Goal: Task Accomplishment & Management: Manage account settings

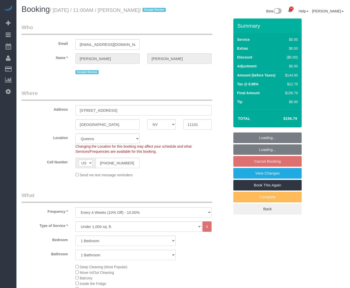
select select "NY"
select select "1"
select select "spot4"
select select "number:59"
select select "number:77"
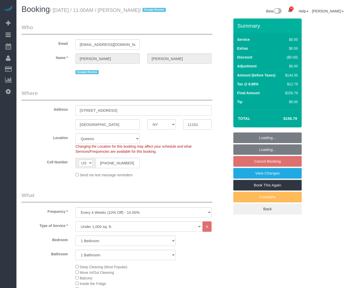
select select "number:15"
select select "number:5"
select select "object:1398"
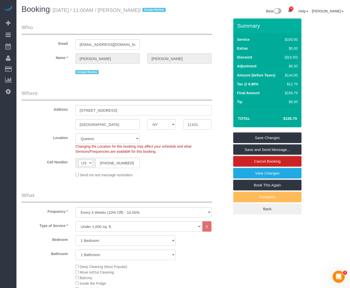
click at [277, 179] on link "View Changes" at bounding box center [268, 173] width 68 height 11
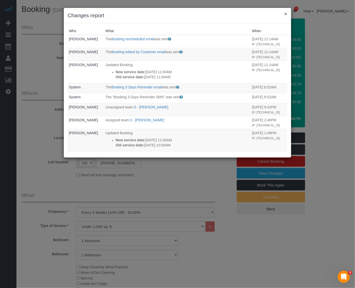
click at [287, 15] on button "×" at bounding box center [285, 13] width 3 height 5
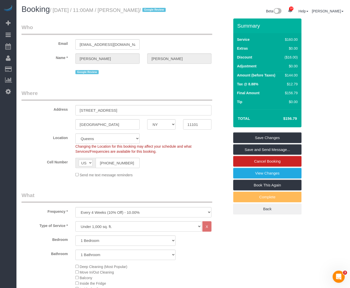
click at [144, 12] on small "/ September 05, 2025 / 11:00AM / Brady Richter / Google Review" at bounding box center [109, 10] width 118 height 6
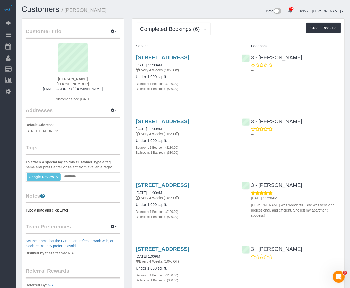
click at [61, 131] on span "536 47th Rd, Apt 1R, Long Island City, NY 11101" at bounding box center [43, 131] width 35 height 4
click at [117, 28] on button "button" at bounding box center [114, 32] width 13 height 8
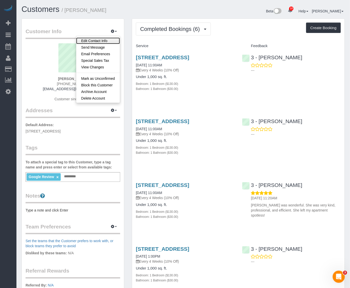
click at [105, 39] on link "Edit Contact Info" at bounding box center [98, 40] width 44 height 7
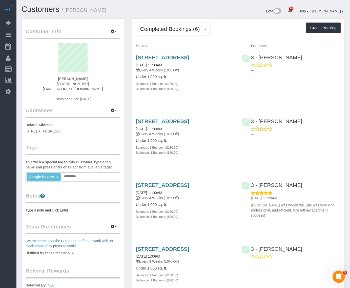
select select "NY"
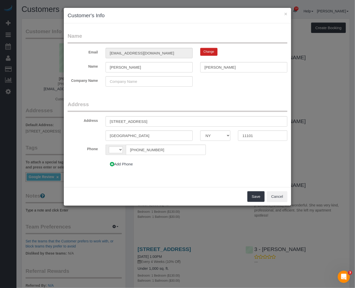
select select "string:US"
drag, startPoint x: 149, startPoint y: 121, endPoint x: 78, endPoint y: 118, distance: 71.5
click at [78, 118] on div "Address 536 47th Rd, Apt 1R" at bounding box center [177, 121] width 227 height 10
click at [272, 196] on button "Cancel" at bounding box center [277, 196] width 21 height 11
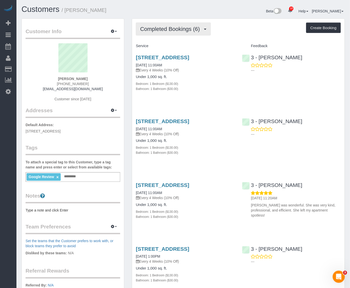
click at [184, 31] on span "Completed Bookings (6)" at bounding box center [171, 29] width 62 height 6
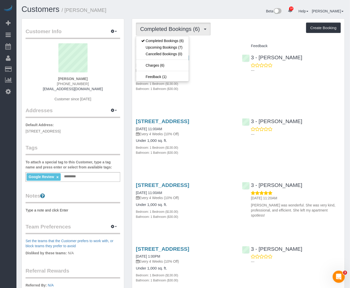
click at [252, 88] on div "536 47th Road, Apt 1r, Long Island City, NY 11101 07/21/2025 11:00AM Every 4 We…" at bounding box center [238, 75] width 213 height 51
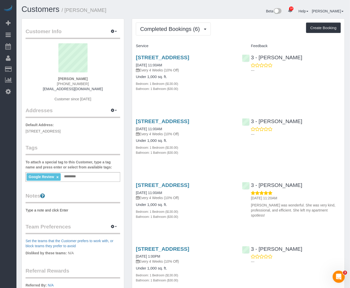
drag, startPoint x: 133, startPoint y: 55, endPoint x: 193, endPoint y: 61, distance: 60.1
click at [193, 61] on div "536 47th Road, Apt 1r, Long Island City, NY 11101 07/21/2025 11:00AM Every 4 We…" at bounding box center [185, 75] width 106 height 51
copy link "536 47th Road, Apt 1r, Long Island City, NY 11101"
click at [114, 31] on icon "button" at bounding box center [113, 31] width 4 height 3
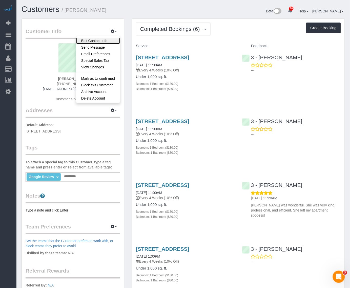
click at [106, 40] on link "Edit Contact Info" at bounding box center [98, 40] width 44 height 7
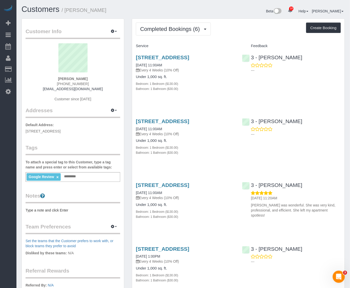
select select "NY"
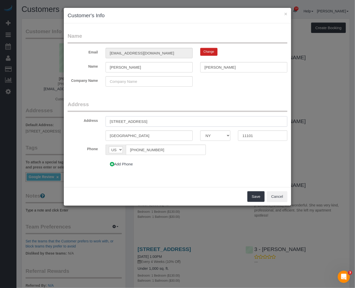
drag, startPoint x: 158, startPoint y: 120, endPoint x: 53, endPoint y: 112, distance: 105.4
click at [55, 112] on div "× Customer's Info Name Email richterbc93@gmail.com Change Name Brady Richter Co…" at bounding box center [177, 144] width 355 height 288
paste input "oad, Apt 1r, Long Island City, NY 11101"
click at [176, 172] on fieldset "Address Address 536 47th Road, Apt 1r, Long Island City, NY 11101 Long Island C…" at bounding box center [178, 137] width 220 height 73
drag, startPoint x: 211, startPoint y: 121, endPoint x: 147, endPoint y: 121, distance: 63.3
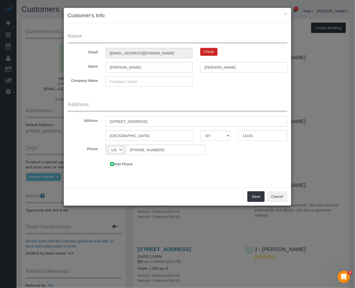
click at [147, 121] on input "536 47th Road, Apt 1r, Long Island City, NY 11101" at bounding box center [197, 121] width 182 height 10
type input "536 47th Road, Apt 1r"
click at [283, 199] on button "Cancel" at bounding box center [277, 196] width 21 height 11
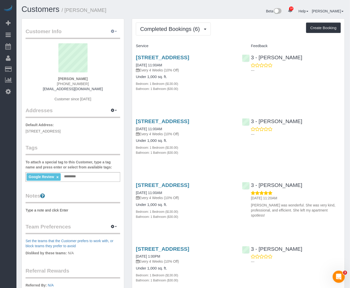
click at [111, 32] on icon "button" at bounding box center [113, 31] width 4 height 3
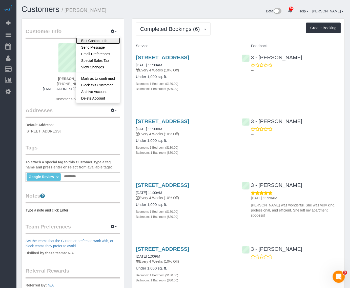
click at [105, 40] on link "Edit Contact Info" at bounding box center [98, 40] width 44 height 7
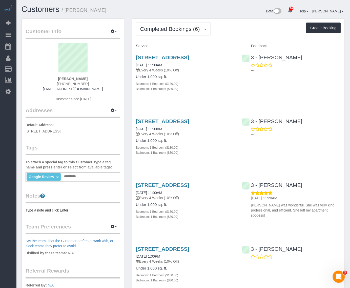
select select "NY"
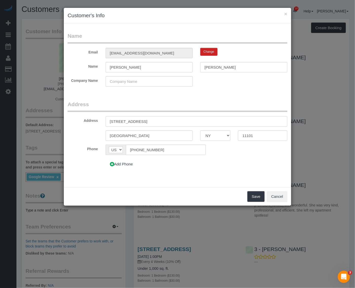
drag, startPoint x: 150, startPoint y: 124, endPoint x: 66, endPoint y: 118, distance: 84.1
click at [71, 118] on div "Address 536 47th Rd, Apt 1R" at bounding box center [177, 121] width 227 height 10
paste input "oad, Apt 1r, Long Island City, NY 11101"
drag, startPoint x: 147, startPoint y: 121, endPoint x: 202, endPoint y: 120, distance: 54.7
click at [202, 120] on input "536 47th Road, Apt 1r, Long Island City, NY 11101" at bounding box center [197, 121] width 182 height 10
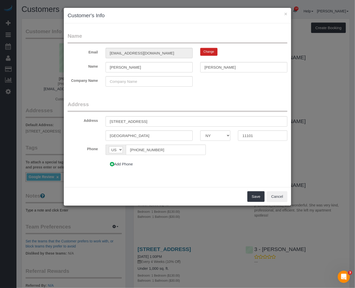
click at [239, 190] on div "Save Cancel" at bounding box center [177, 196] width 227 height 18
click at [179, 134] on input "Long Island City" at bounding box center [149, 135] width 87 height 10
click at [192, 124] on input "536 47th Road, Apt 1r" at bounding box center [197, 121] width 182 height 10
paste input ", Long Island City, NY 11101"
click at [162, 122] on input "536 47th Road, Apt 1r, Long Island City, NY 11101" at bounding box center [197, 121] width 182 height 10
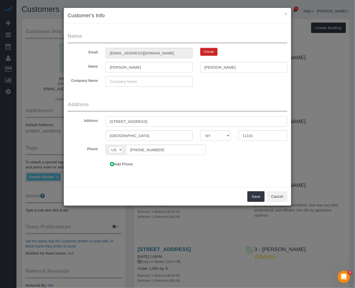
click at [162, 122] on input "536 47th Road, Apt 1r, Long Island City, NY 11101" at bounding box center [197, 121] width 182 height 10
click at [163, 123] on input "536 47th Road, Apt 1r, Long City, NY 11101" at bounding box center [197, 121] width 182 height 10
click at [161, 121] on input "536 47th Road, Apt 1r, Long y, NY 11101" at bounding box center [197, 121] width 182 height 10
click at [204, 169] on div "Add Phone" at bounding box center [159, 164] width 114 height 11
drag, startPoint x: 178, startPoint y: 122, endPoint x: 149, endPoint y: 124, distance: 29.2
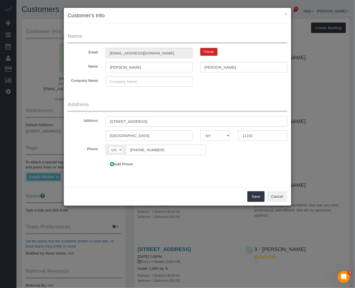
click at [147, 123] on input "536 47th Road, Apt 1r NY 11101" at bounding box center [197, 121] width 182 height 10
type input "536 47th Road, Apt 1r"
click at [207, 166] on div "Add Phone" at bounding box center [159, 164] width 114 height 11
click at [260, 197] on button "Save" at bounding box center [256, 196] width 17 height 11
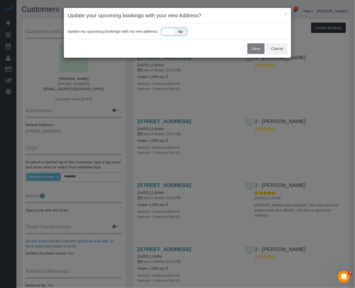
click at [166, 33] on div "Yes No" at bounding box center [174, 32] width 25 height 8
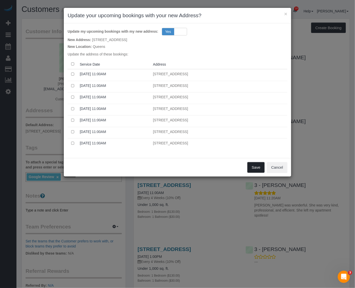
click at [257, 167] on button "Save" at bounding box center [256, 167] width 17 height 11
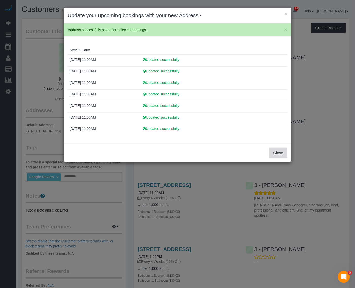
click at [284, 153] on button "Close" at bounding box center [278, 153] width 18 height 11
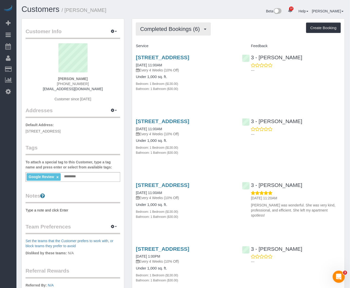
click at [189, 28] on span "Completed Bookings (6)" at bounding box center [171, 29] width 62 height 6
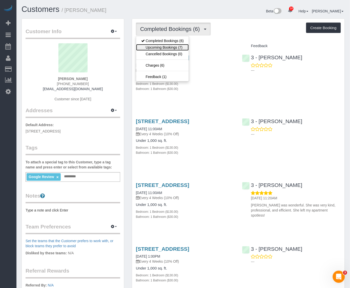
click at [178, 46] on link "Upcoming Bookings (7)" at bounding box center [162, 47] width 53 height 7
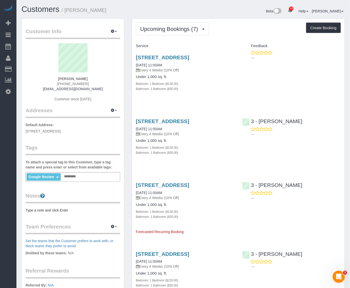
drag, startPoint x: 26, startPoint y: 131, endPoint x: 109, endPoint y: 131, distance: 83.1
click at [109, 131] on p "Default Address: 536 47th Road, Apt 1r, Long Island City, NY 11101" at bounding box center [73, 127] width 95 height 11
copy span "536 47th Road, Apt 1r, Long Island City, NY 11101"
click at [175, 31] on span "Upcoming Bookings (7)" at bounding box center [170, 29] width 61 height 6
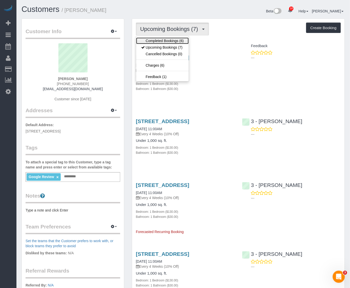
click at [171, 41] on link "Completed Bookings (6)" at bounding box center [162, 40] width 53 height 7
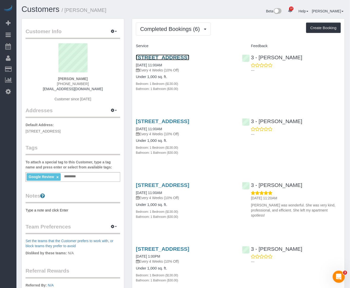
click at [175, 57] on link "536 47th Road, Apt 1r, Long Island City, NY 11101" at bounding box center [162, 57] width 53 height 6
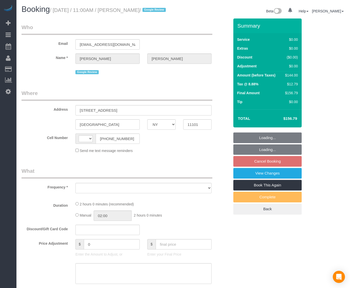
select select "NY"
select select "object:367"
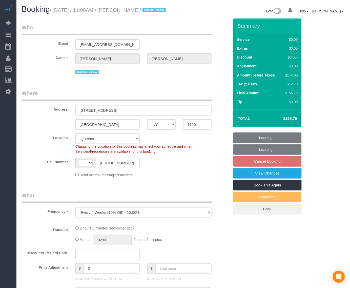
select select "string:stripe-pm_1QjjH74VGloSiKo7fbMxWiHv"
select select "number:59"
select select "number:77"
select select "number:15"
select select "number:5"
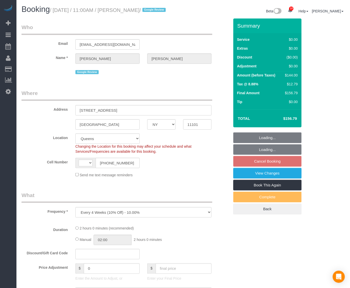
select select "object:608"
select select "string:US"
select select "spot4"
select select "1"
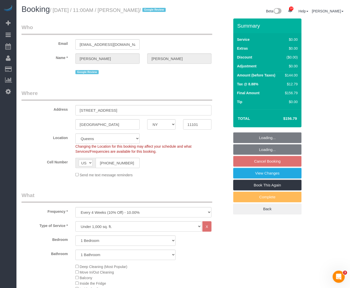
select select "1"
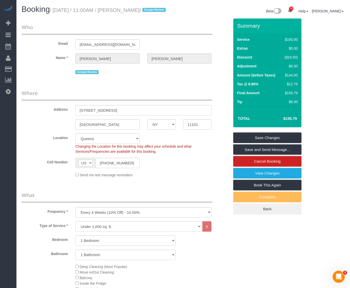
click at [226, 154] on div "Location Manhattan Austin Boston Bronx Brooklyn Charlotte Denver New Jersey Por…" at bounding box center [126, 144] width 216 height 21
drag, startPoint x: 214, startPoint y: 164, endPoint x: 187, endPoint y: 155, distance: 29.0
click at [214, 164] on div "Cell Number AF AL DZ AD AO AI AQ AG AR AM AW AU AT AZ BS BH BD BB BY BE BZ BJ B…" at bounding box center [126, 163] width 216 height 10
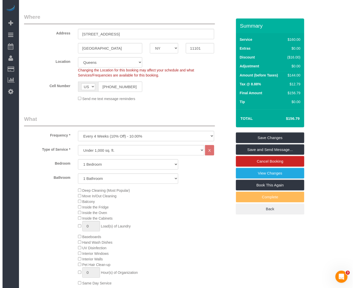
scroll to position [76, 0]
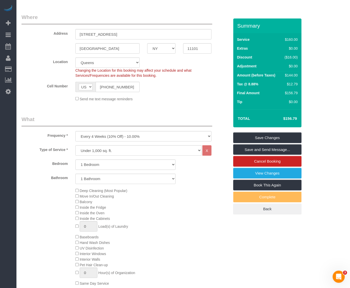
drag, startPoint x: 211, startPoint y: 110, endPoint x: 222, endPoint y: 120, distance: 15.4
click at [211, 105] on fieldset "Where Address 536 47th Road, Apt 1r Long Island City AK AL AR AZ CA CO CT DC DE…" at bounding box center [126, 59] width 208 height 92
click at [273, 155] on link "Save and Send Message..." at bounding box center [268, 149] width 68 height 11
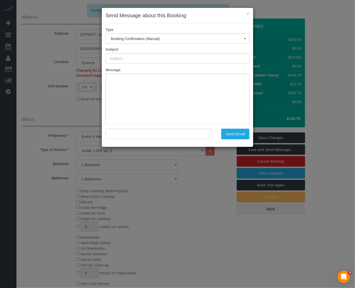
type input "Cleaning Confirmed for 09/05/2025 at 11:00am"
type input ""Brady Richter" <richterbc93@gmail.com>"
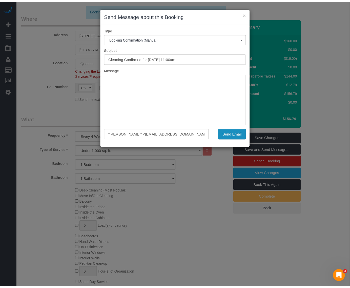
scroll to position [0, 0]
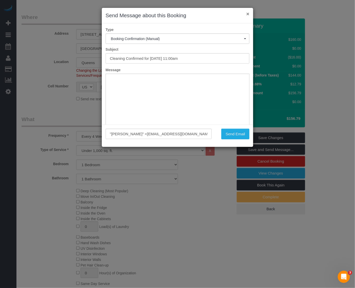
click at [247, 13] on button "×" at bounding box center [247, 13] width 3 height 5
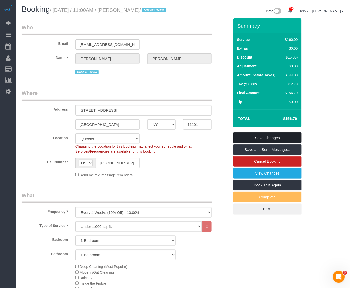
click at [265, 143] on link "Save Changes" at bounding box center [268, 137] width 68 height 11
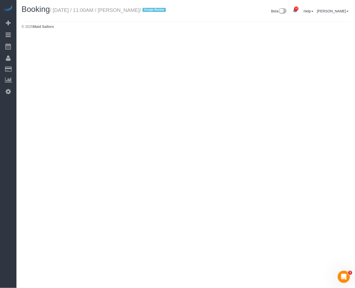
select select "NY"
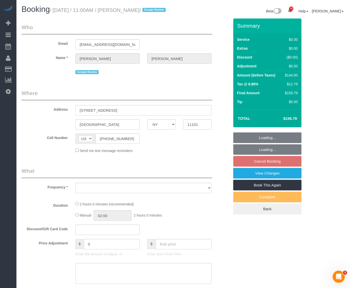
select select "object:2343"
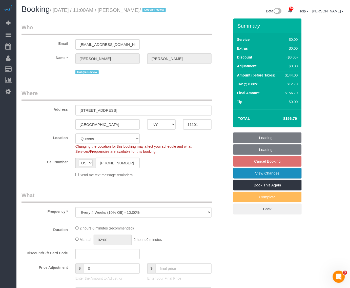
select select "1"
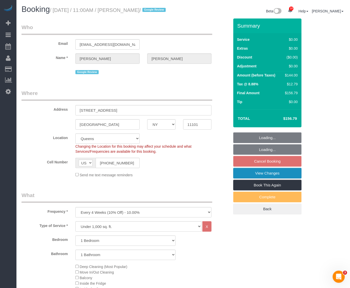
select select "string:stripe-pm_1QjjH74VGloSiKo7fbMxWiHv"
select select "object:2454"
select select "spot59"
select select "number:59"
select select "number:77"
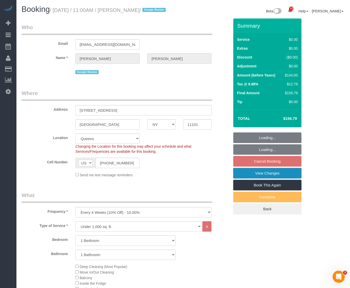
select select "number:15"
select select "number:5"
select select "1"
click at [271, 179] on link "View Changes" at bounding box center [268, 173] width 68 height 11
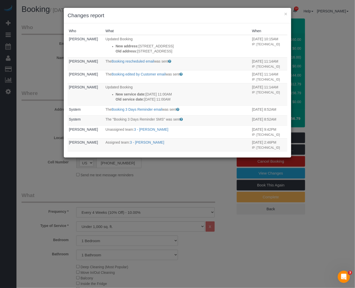
click at [284, 13] on h3 "Changes report" at bounding box center [178, 16] width 220 height 8
click at [286, 13] on button "×" at bounding box center [285, 13] width 3 height 5
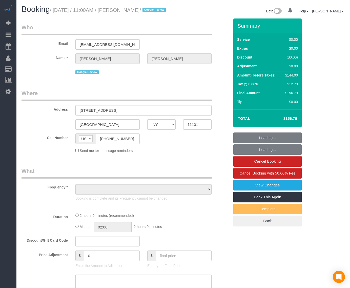
select select "NY"
select select "number:59"
select select "number:75"
select select "number:15"
select select "number:5"
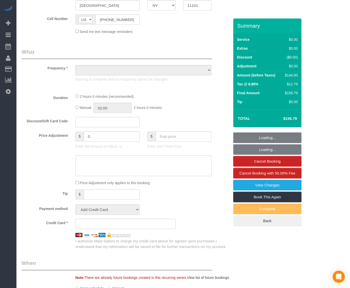
select select "object:873"
select select "string:stripe-pm_1QjjH74VGloSiKo7fbMxWiHv"
select select "spot1"
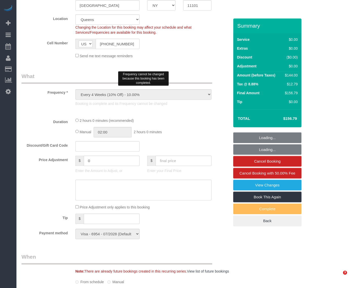
scroll to position [127, 0]
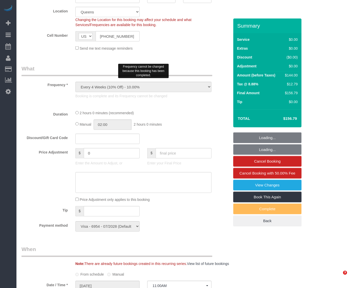
select select "1"
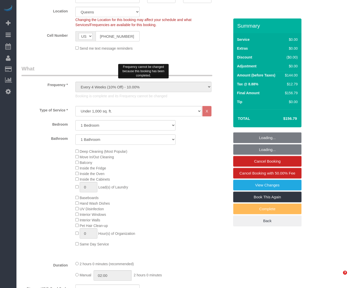
select select "object:1384"
select select "1"
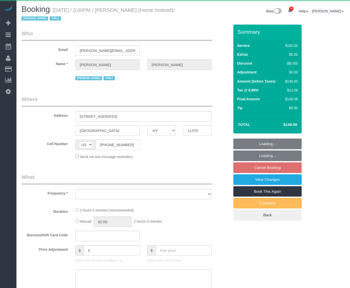
select select "NY"
select select "object:714"
select select "spot8"
select select "number:61"
select select "number:76"
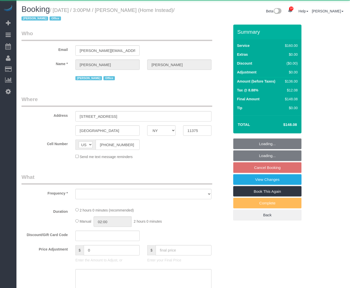
select select "number:15"
select select "number:7"
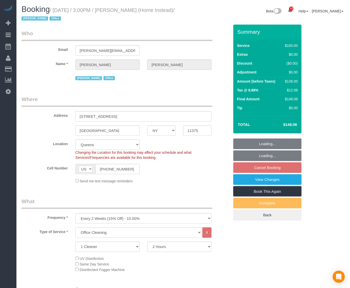
select select "object:1352"
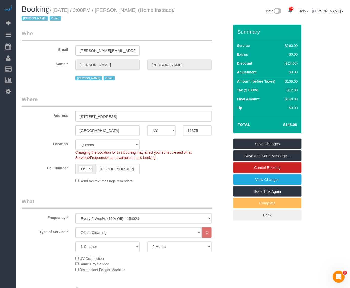
click at [139, 9] on small "/ August 26, 2025 / 3:00PM / Mike Carpenter (Home Instead) / Jacky Xu Office" at bounding box center [98, 14] width 153 height 14
click at [121, 24] on div "Booking / August 26, 2025 / 3:00PM / Mike Carpenter (Home Instead) / Jacky Xu O…" at bounding box center [101, 15] width 166 height 20
click at [128, 49] on body "10 Beta Your Notifications You have 0 alerts × You have 5 to charge for 08/15/2…" at bounding box center [175, 144] width 350 height 288
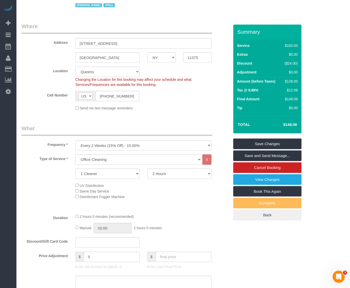
scroll to position [32, 0]
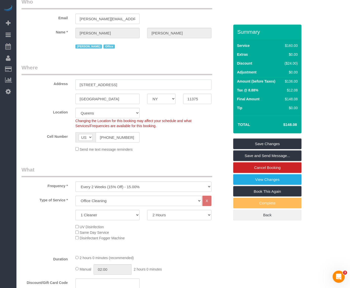
drag, startPoint x: 139, startPoint y: 84, endPoint x: 16, endPoint y: 85, distance: 122.1
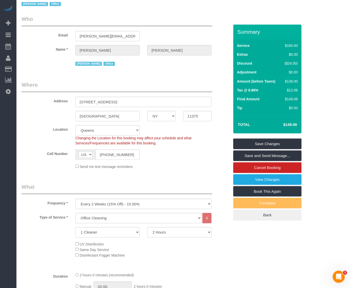
scroll to position [0, 0]
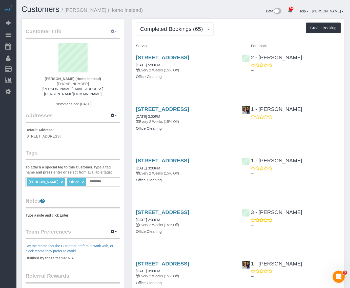
click at [116, 34] on button "button" at bounding box center [114, 32] width 13 height 8
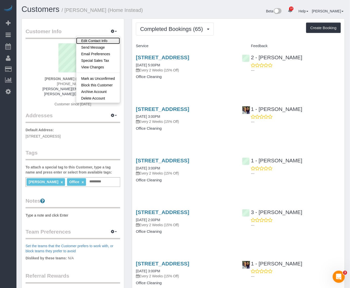
click at [100, 39] on link "Edit Contact Info" at bounding box center [98, 40] width 44 height 7
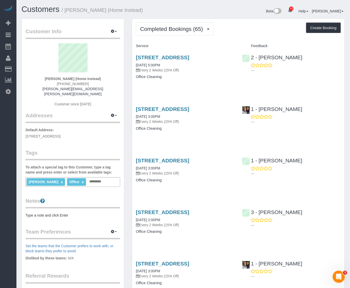
select select "NY"
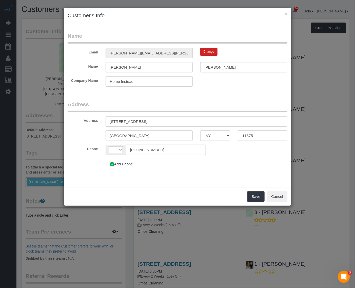
select select "string:[GEOGRAPHIC_DATA]"
click at [145, 121] on input "[STREET_ADDRESS]" at bounding box center [197, 121] width 182 height 10
paste input "boulevard"
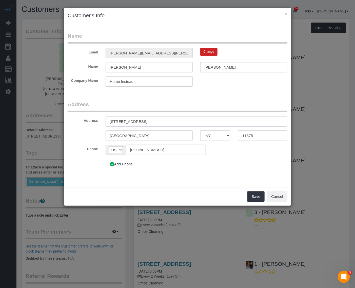
click at [142, 121] on input "[STREET_ADDRESS]" at bounding box center [197, 121] width 182 height 10
type input "[STREET_ADDRESS]"
click at [210, 161] on div "Add Phone" at bounding box center [159, 164] width 114 height 11
drag, startPoint x: 185, startPoint y: 120, endPoint x: 51, endPoint y: 117, distance: 134.0
click at [58, 117] on div "× Customer's Info Name Email [PERSON_NAME][EMAIL_ADDRESS][PERSON_NAME][DOMAIN_N…" at bounding box center [177, 144] width 355 height 288
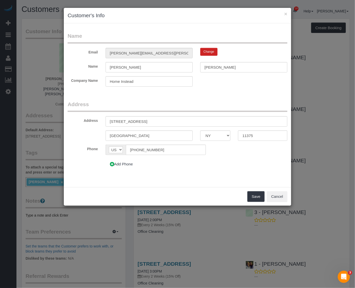
click at [184, 97] on form "Name Email [PERSON_NAME][EMAIL_ADDRESS][PERSON_NAME][DOMAIN_NAME] Change Name […" at bounding box center [178, 102] width 220 height 141
click at [252, 198] on button "Save" at bounding box center [256, 196] width 17 height 11
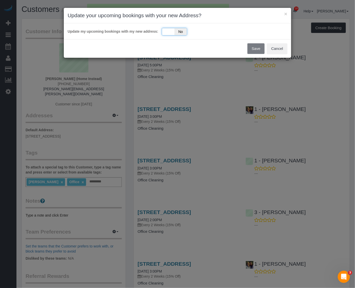
click at [170, 32] on div "Yes No" at bounding box center [174, 32] width 25 height 8
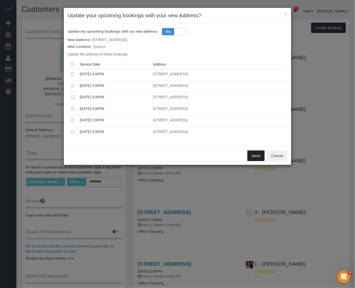
click at [257, 154] on button "Save" at bounding box center [256, 155] width 17 height 11
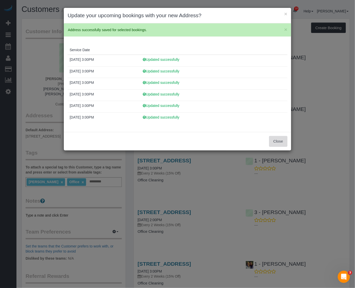
click at [284, 144] on button "Close" at bounding box center [278, 141] width 18 height 11
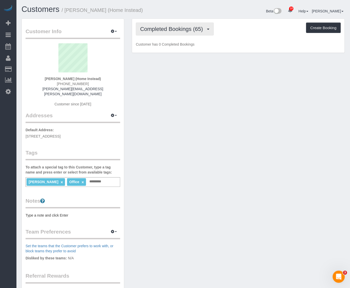
click at [189, 31] on span "Completed Bookings (65)" at bounding box center [172, 29] width 65 height 6
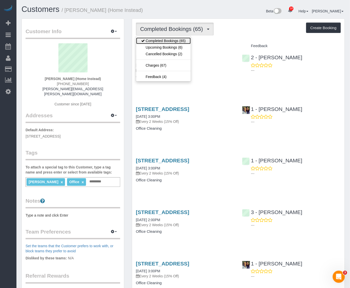
click at [181, 41] on link "Completed Bookings (65)" at bounding box center [163, 40] width 55 height 7
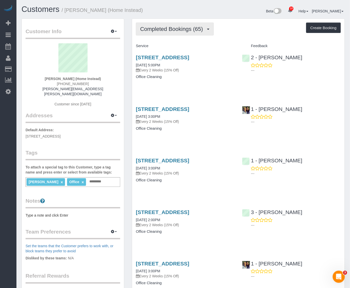
click at [187, 32] on button "Completed Bookings (65)" at bounding box center [175, 29] width 78 height 13
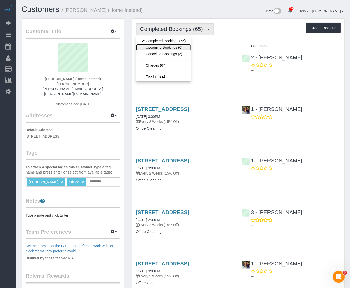
click at [174, 46] on link "Upcoming Bookings (6)" at bounding box center [163, 47] width 55 height 7
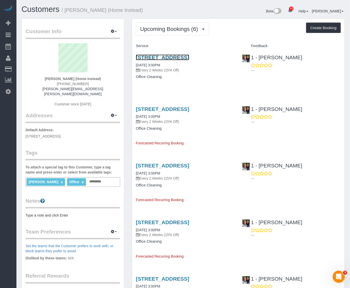
click at [180, 60] on link "6712 Yellowstone Boulevard, Suite A6, Forest Hills, NY 11375" at bounding box center [162, 57] width 53 height 6
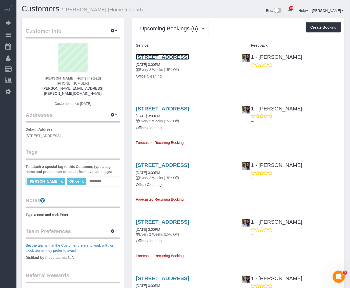
scroll to position [0, 0]
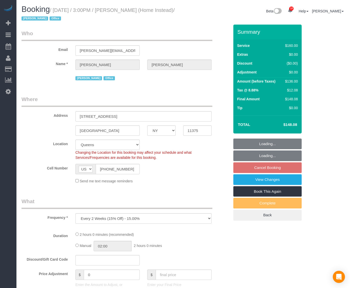
select select "NY"
select select "number:61"
select select "number:76"
select select "number:15"
select select "number:7"
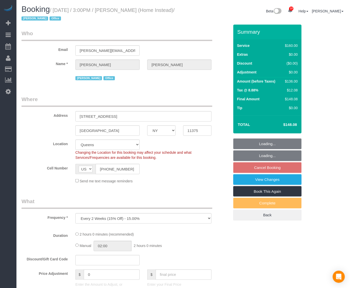
select select "spot8"
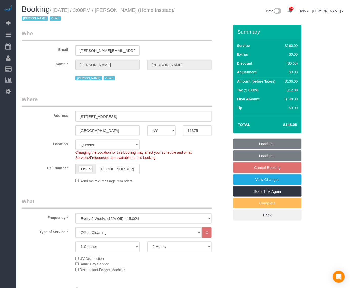
select select "object:1352"
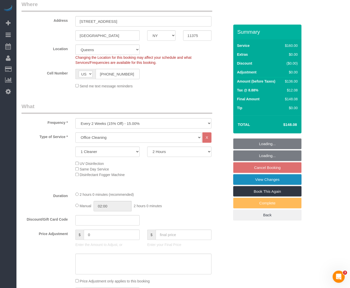
click at [287, 182] on link "View Changes" at bounding box center [268, 179] width 68 height 11
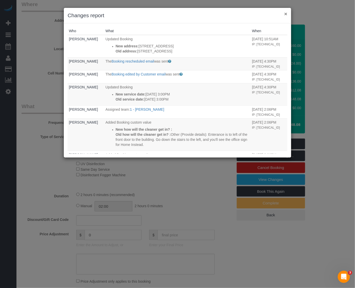
click at [284, 11] on button "×" at bounding box center [285, 13] width 3 height 5
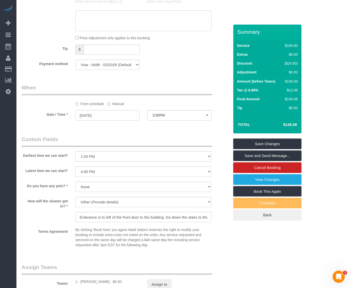
scroll to position [317, 0]
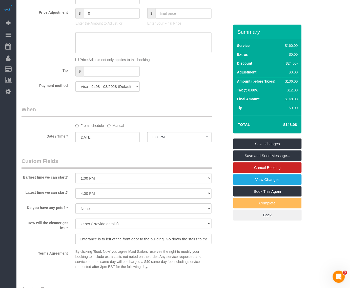
click at [335, 68] on div "Who Email mike.carpenter@homeinstead.com Name * Mike Carpenter Jacky Xu Office …" at bounding box center [184, 90] width 324 height 765
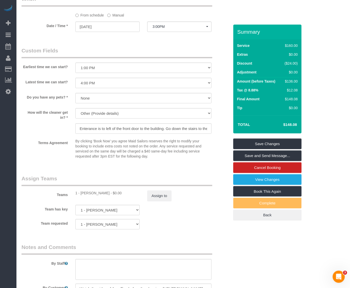
scroll to position [425, 0]
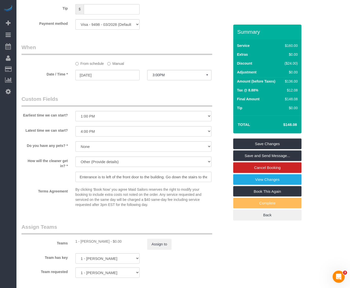
scroll to position [380, 0]
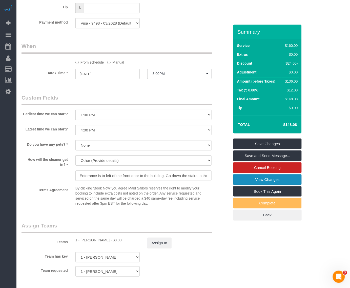
click at [268, 182] on link "View Changes" at bounding box center [268, 179] width 68 height 11
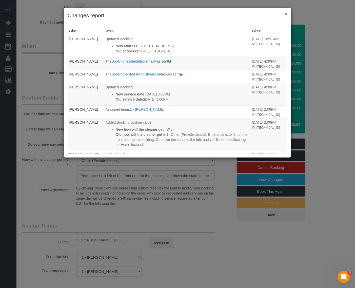
click at [287, 14] on button "×" at bounding box center [285, 13] width 3 height 5
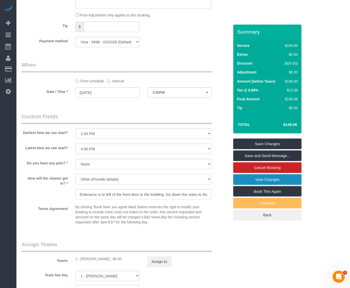
scroll to position [266, 0]
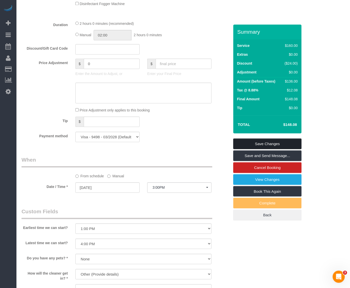
click at [276, 143] on link "Save Changes" at bounding box center [268, 144] width 68 height 11
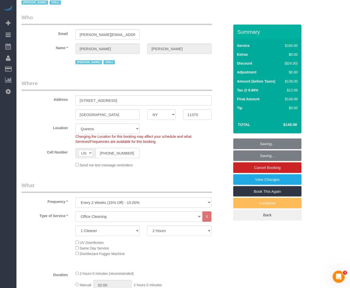
scroll to position [13, 0]
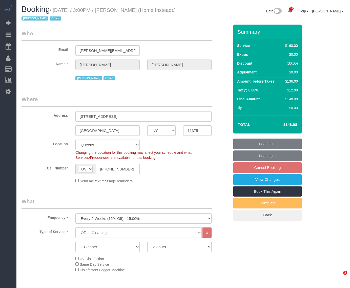
select select "NY"
select select "spot8"
select select "number:61"
select select "number:76"
select select "number:15"
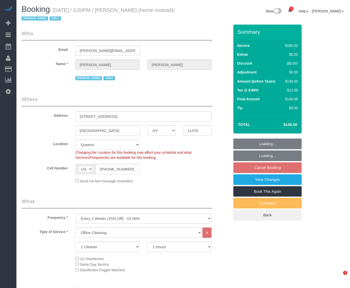
select select "number:7"
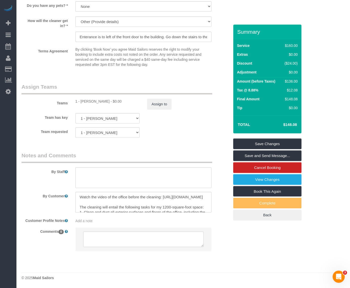
scroll to position [520, 0]
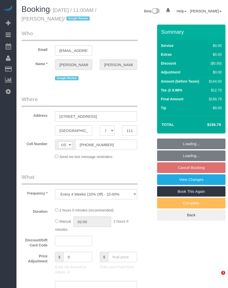
select select "NY"
select select "number:59"
select select "number:77"
select select "number:15"
select select "number:5"
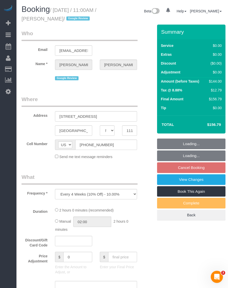
select select "string:stripe-pm_1QjjH74VGloSiKo7fbMxWiHv"
select select "spot4"
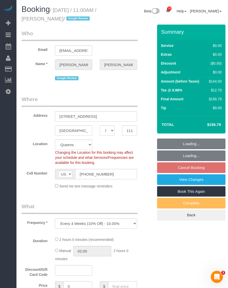
select select "1"
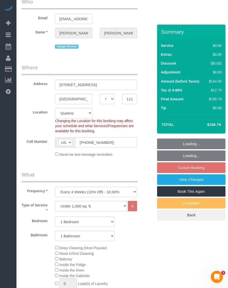
select select "object:1362"
select select "spot59"
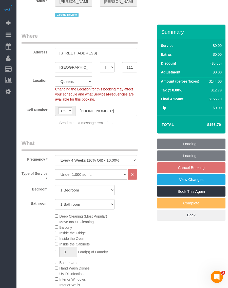
select select "1"
click at [79, 58] on input "536 47th Road, Apt 1r" at bounding box center [96, 53] width 82 height 10
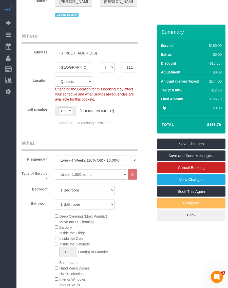
drag, startPoint x: 128, startPoint y: 140, endPoint x: 132, endPoint y: 138, distance: 3.5
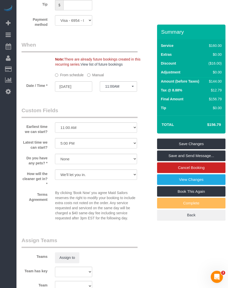
scroll to position [538, 0]
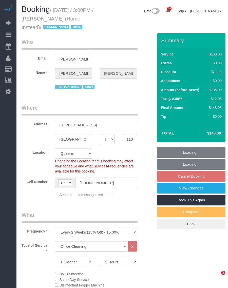
select select "NY"
select select "object:804"
select select "spot8"
select select "number:61"
select select "number:76"
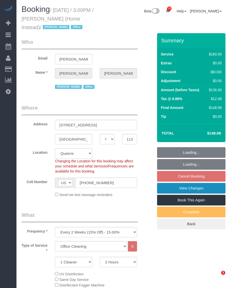
select select "number:15"
select select "number:7"
click at [197, 189] on link "View Changes" at bounding box center [191, 188] width 68 height 11
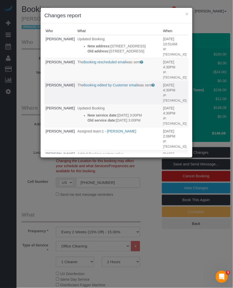
drag, startPoint x: 156, startPoint y: 99, endPoint x: 123, endPoint y: 91, distance: 34.0
click at [162, 91] on td "[DATE] 4:30PM IP: [TECHNICAL_ID]" at bounding box center [175, 92] width 27 height 23
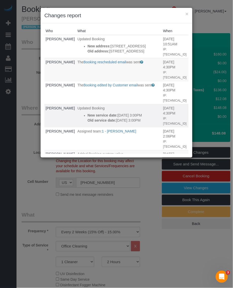
drag, startPoint x: 105, startPoint y: 130, endPoint x: 74, endPoint y: 115, distance: 34.2
click at [77, 115] on ul "New service date: [DATE] 3:00PM Old service date: [DATE] 3:00PM" at bounding box center [118, 118] width 83 height 10
click at [184, 13] on h3 "Changes report" at bounding box center [116, 16] width 144 height 8
click at [188, 14] on button "×" at bounding box center [186, 13] width 3 height 5
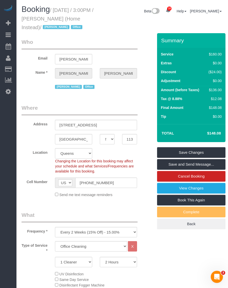
click at [147, 25] on div "Booking / [DATE] / 3:00PM / [PERSON_NAME] (Home Instead) / [PERSON_NAME] Office…" at bounding box center [122, 19] width 209 height 28
click at [122, 30] on div "Booking / [DATE] / 3:00PM / [PERSON_NAME] (Home Instead) / [PERSON_NAME] Office…" at bounding box center [122, 19] width 209 height 28
